Goal: Find specific page/section: Find specific page/section

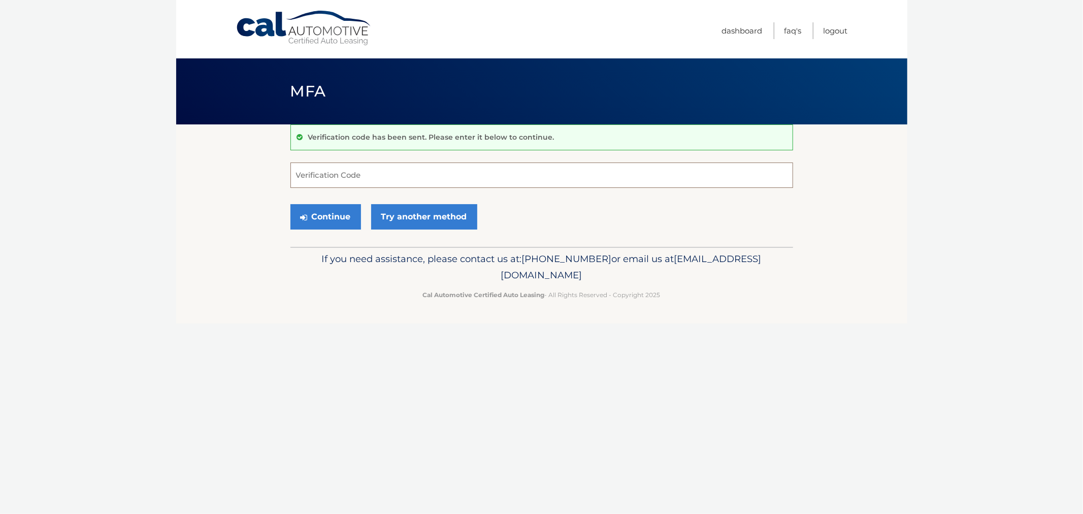
click at [329, 178] on input "Verification Code" at bounding box center [541, 175] width 503 height 25
type input "693557"
click at [290, 204] on button "Continue" at bounding box center [325, 216] width 71 height 25
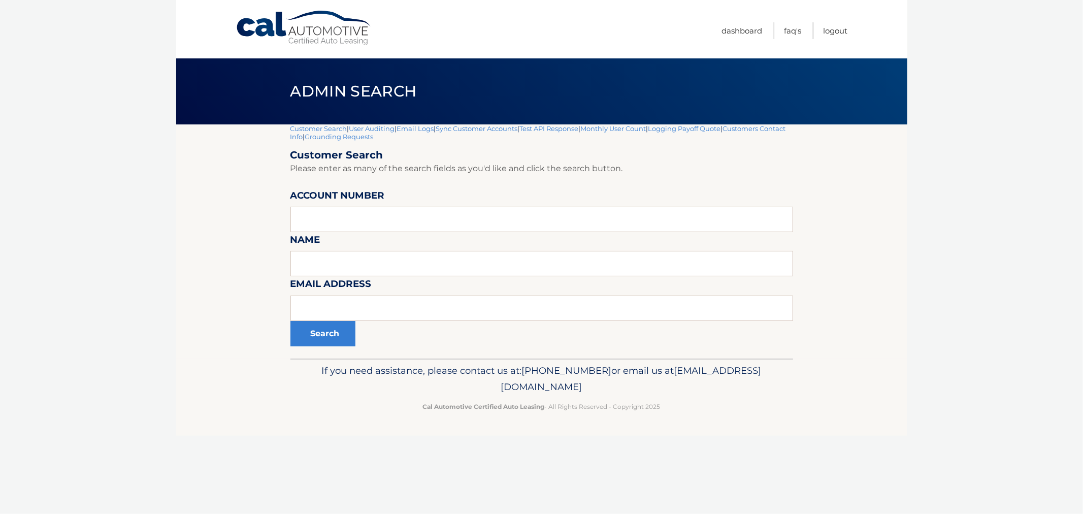
click at [194, 201] on section "Customer Search | User Auditing | Email Logs | Sync Customer Accounts | Test AP…" at bounding box center [541, 241] width 731 height 234
drag, startPoint x: 251, startPoint y: 70, endPoint x: 748, endPoint y: 466, distance: 635.6
click at [748, 466] on div "Cal Automotive Menu Dashboard FAQ's Logout |" at bounding box center [541, 257] width 731 height 514
click at [748, 465] on div "Cal Automotive Menu Dashboard FAQ's Logout |" at bounding box center [541, 257] width 731 height 514
click at [346, 217] on input "text" at bounding box center [541, 219] width 503 height 25
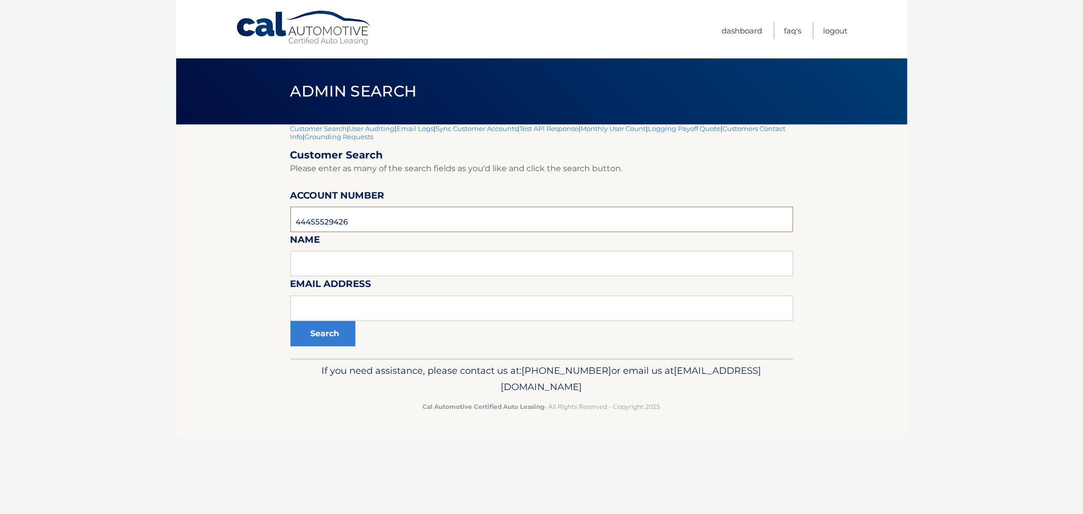
type input "44455529426"
click at [290, 321] on button "Search" at bounding box center [322, 333] width 65 height 25
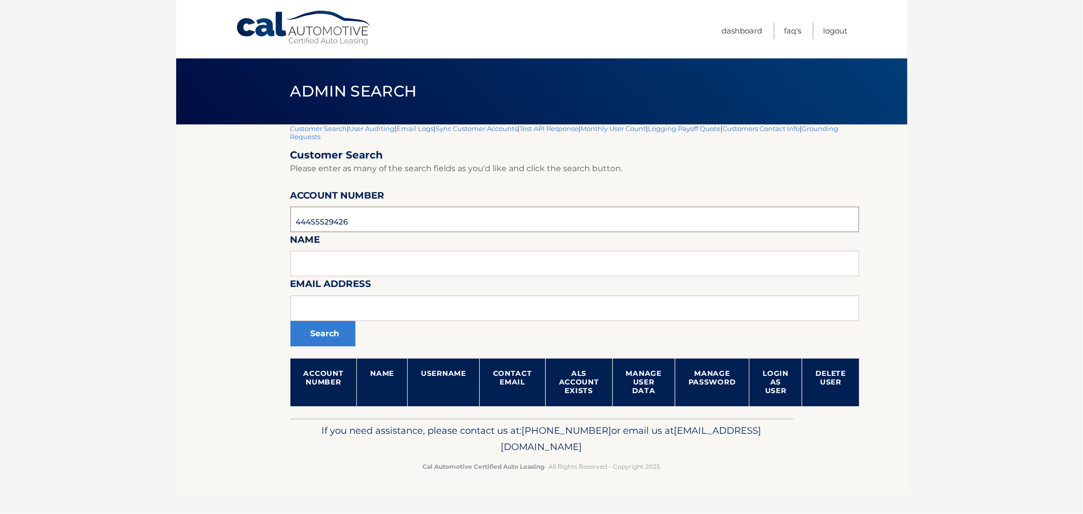
click at [390, 221] on input "44455529426" at bounding box center [574, 219] width 569 height 25
click at [373, 219] on input "44455529426" at bounding box center [574, 219] width 569 height 25
drag, startPoint x: 372, startPoint y: 218, endPoint x: 235, endPoint y: 211, distance: 137.8
click at [236, 212] on section "Customer Search | User Auditing | Email Logs | Sync Customer Accounts | Test AP…" at bounding box center [541, 271] width 731 height 294
